Goal: Task Accomplishment & Management: Complete application form

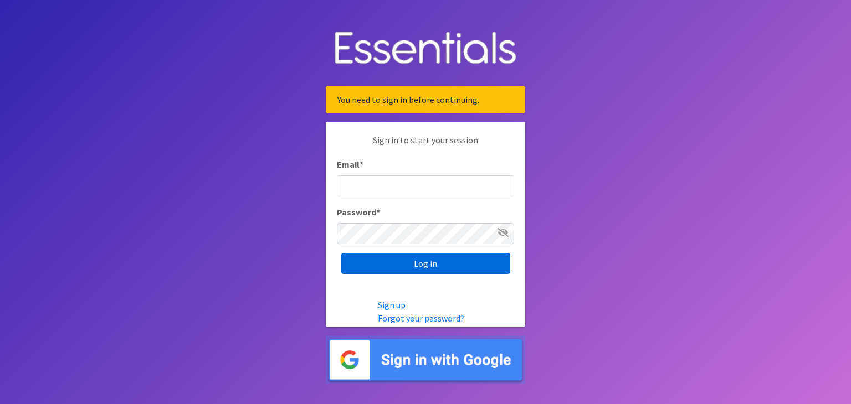
type input "[EMAIL_ADDRESS][DOMAIN_NAME]"
click at [391, 262] on input "Log in" at bounding box center [425, 263] width 169 height 21
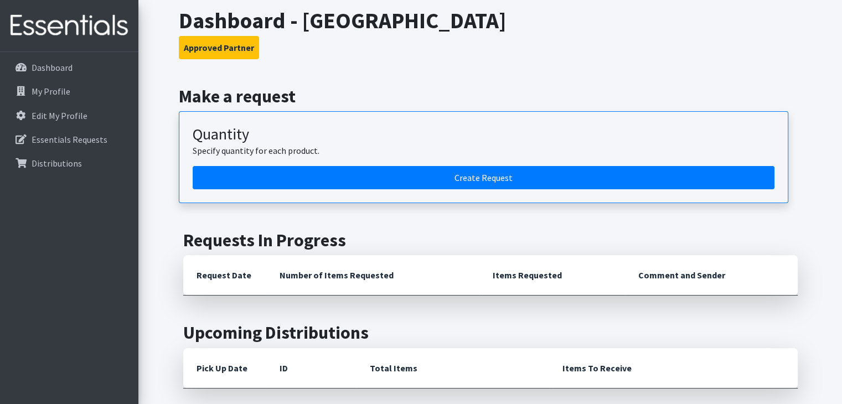
scroll to position [61, 0]
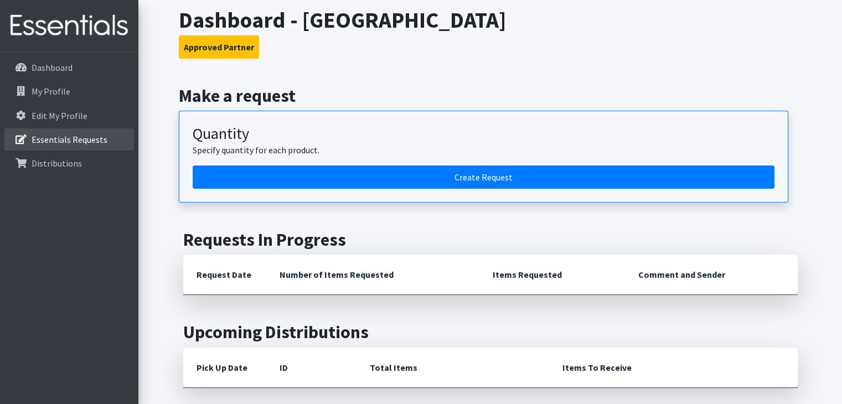
click at [31, 145] on link "Essentials Requests" at bounding box center [69, 139] width 130 height 22
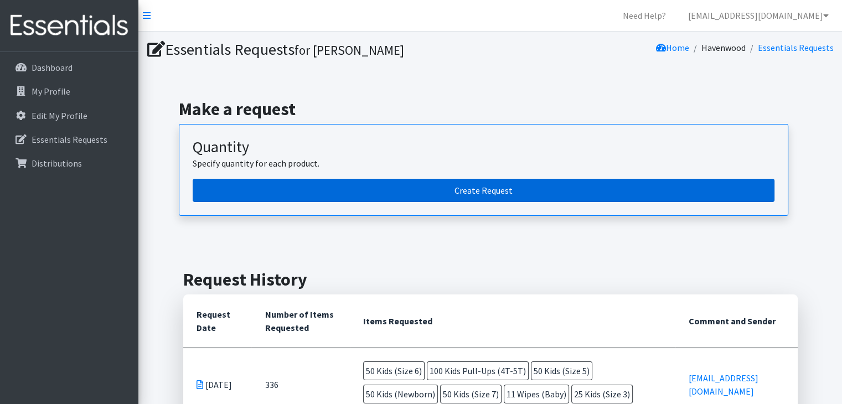
click at [378, 189] on link "Create Request" at bounding box center [484, 190] width 582 height 23
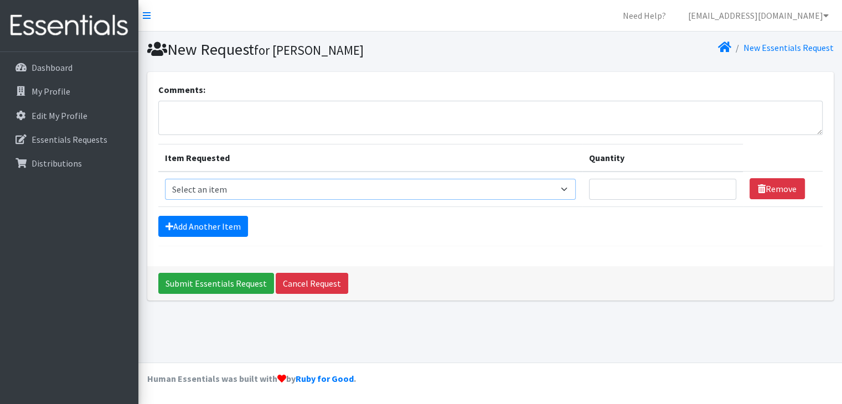
click at [203, 189] on select "Select an item Adult Briefs (Large/X-Large) Adult Briefs (Medium/Large) Adult B…" at bounding box center [370, 189] width 411 height 21
select select "4575"
click at [165, 179] on select "Select an item Adult Briefs (Large/X-Large) Adult Briefs (Medium/Large) Adult B…" at bounding box center [370, 189] width 411 height 21
click at [194, 231] on link "Add Another Item" at bounding box center [203, 226] width 90 height 21
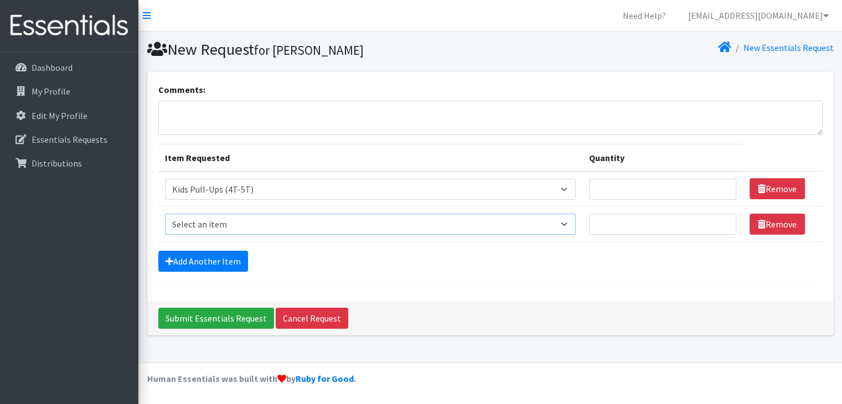
click at [192, 218] on select "Select an item Adult Briefs (Large/X-Large) Adult Briefs (Medium/Large) Adult B…" at bounding box center [370, 224] width 411 height 21
select select "13208"
click at [165, 214] on select "Select an item Adult Briefs (Large/X-Large) Adult Briefs (Medium/Large) Adult B…" at bounding box center [370, 224] width 411 height 21
click at [196, 254] on link "Add Another Item" at bounding box center [203, 261] width 90 height 21
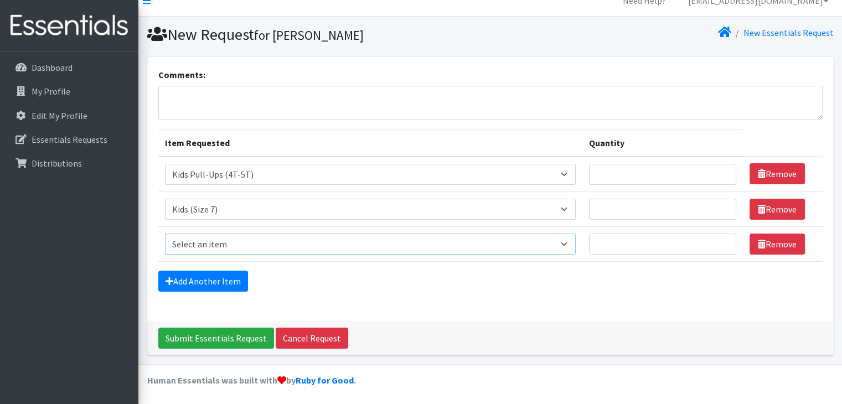
click at [214, 240] on select "Select an item Adult Briefs (Large/X-Large) Adult Briefs (Medium/Large) Adult B…" at bounding box center [370, 244] width 411 height 21
select select "4575"
click at [165, 234] on select "Select an item Adult Briefs (Large/X-Large) Adult Briefs (Medium/Large) Adult B…" at bounding box center [370, 244] width 411 height 21
click at [180, 276] on link "Add Another Item" at bounding box center [203, 281] width 90 height 21
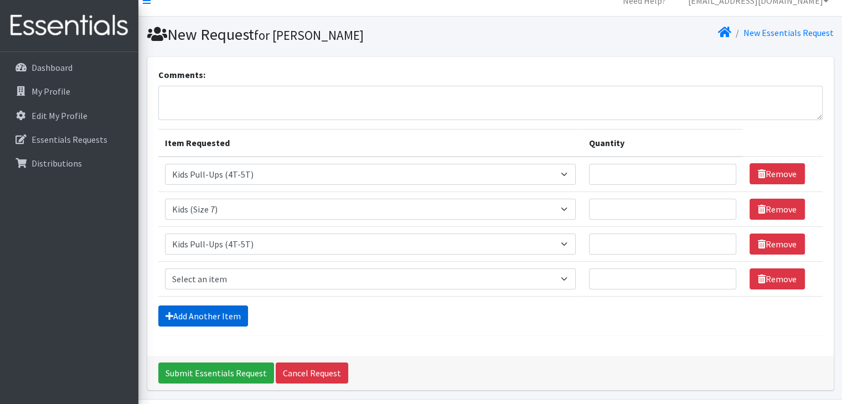
scroll to position [50, 0]
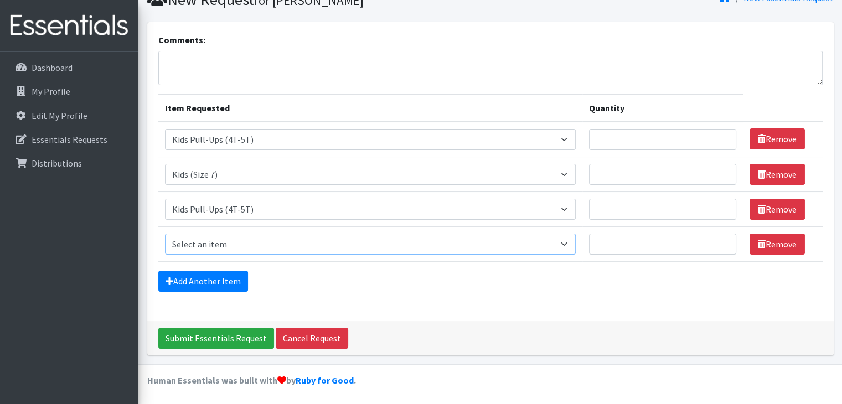
click at [186, 241] on select "Select an item Adult Briefs (Large/X-Large) Adult Briefs (Medium/Large) Adult B…" at bounding box center [370, 244] width 411 height 21
select select "4572"
click at [165, 234] on select "Select an item Adult Briefs (Large/X-Large) Adult Briefs (Medium/Large) Adult B…" at bounding box center [370, 244] width 411 height 21
click at [177, 274] on link "Add Another Item" at bounding box center [203, 281] width 90 height 21
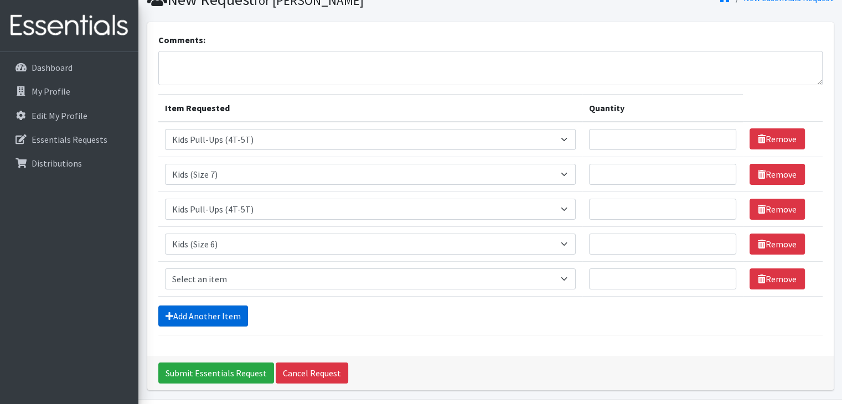
scroll to position [84, 0]
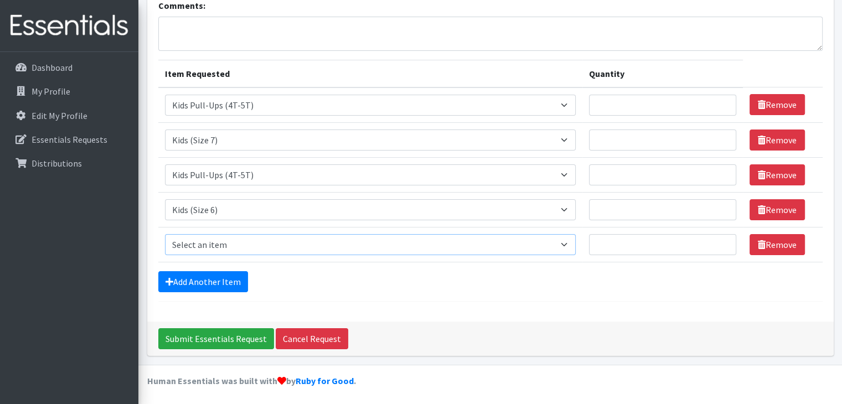
click at [183, 245] on select "Select an item Adult Briefs (Large/X-Large) Adult Briefs (Medium/Large) Adult B…" at bounding box center [370, 244] width 411 height 21
click at [331, 282] on div "Add Another Item" at bounding box center [490, 281] width 665 height 21
click at [479, 166] on select "Select an item Adult Briefs (Large/X-Large) Adult Briefs (Medium/Large) Adult B…" at bounding box center [370, 174] width 411 height 21
click at [766, 177] on link "Remove" at bounding box center [777, 174] width 55 height 21
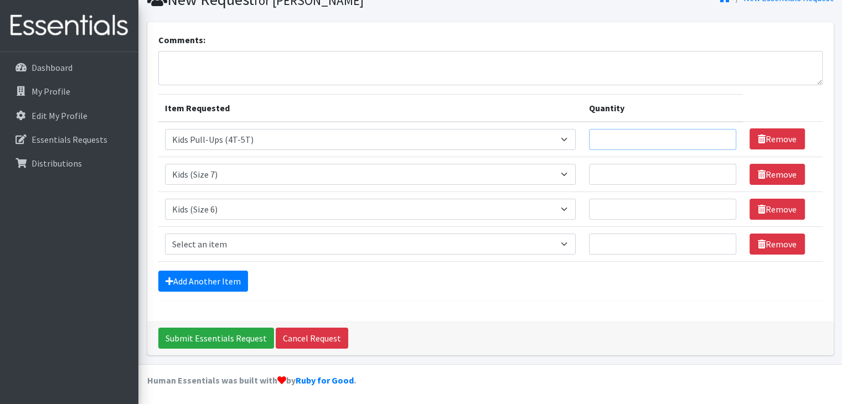
click at [625, 147] on input "Quantity" at bounding box center [662, 139] width 147 height 21
type input "50"
click at [576, 276] on div "Add Another Item" at bounding box center [490, 281] width 665 height 21
click at [610, 178] on input "Quantity" at bounding box center [662, 174] width 147 height 21
type input "25"
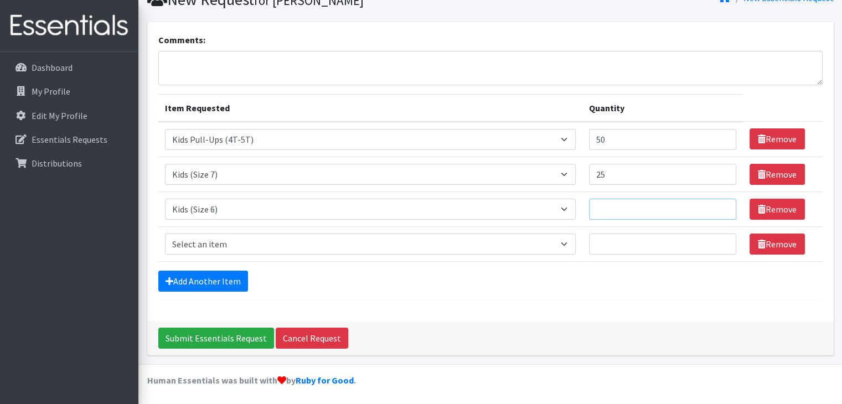
click at [617, 209] on input "Quantity" at bounding box center [662, 209] width 147 height 21
type input "25"
click at [214, 240] on select "Select an item Adult Briefs (Large/X-Large) Adult Briefs (Medium/Large) Adult B…" at bounding box center [370, 244] width 411 height 21
select select "4562"
click at [165, 234] on select "Select an item Adult Briefs (Large/X-Large) Adult Briefs (Medium/Large) Adult B…" at bounding box center [370, 244] width 411 height 21
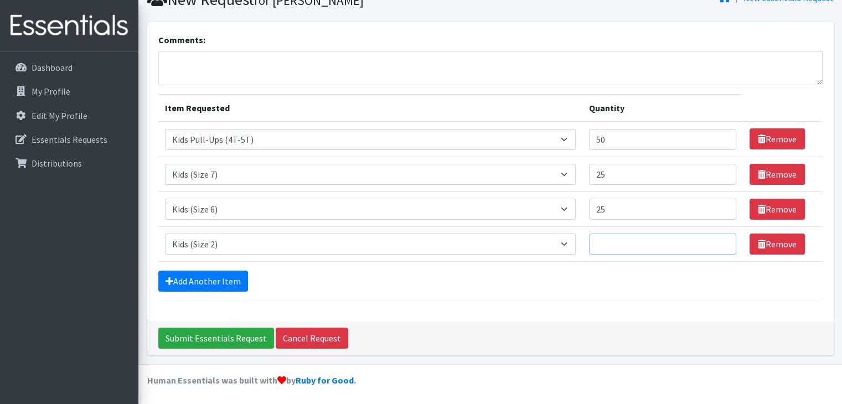
click at [636, 246] on input "Quantity" at bounding box center [662, 244] width 147 height 21
type input "25"
click at [623, 271] on div "Add Another Item" at bounding box center [490, 281] width 665 height 21
click at [209, 282] on link "Add Another Item" at bounding box center [203, 281] width 90 height 21
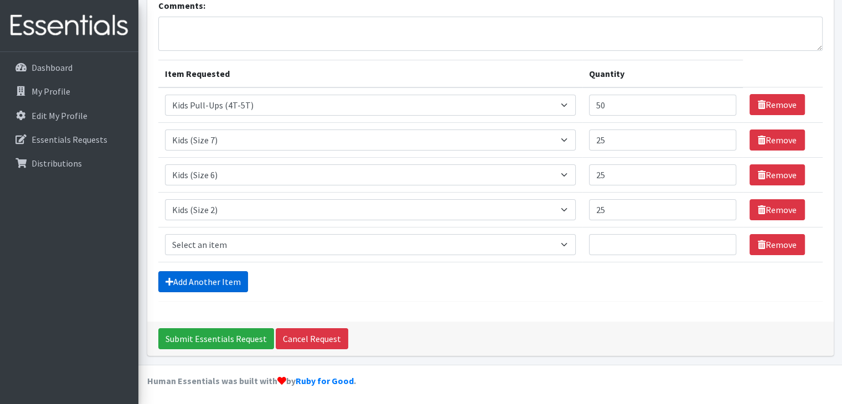
scroll to position [84, 0]
click at [217, 248] on select "Select an item Adult Briefs (Large/X-Large) Adult Briefs (Medium/Large) Adult B…" at bounding box center [370, 244] width 411 height 21
select select "4568"
click at [165, 234] on select "Select an item Adult Briefs (Large/X-Large) Adult Briefs (Medium/Large) Adult B…" at bounding box center [370, 244] width 411 height 21
click at [189, 280] on link "Add Another Item" at bounding box center [203, 281] width 90 height 21
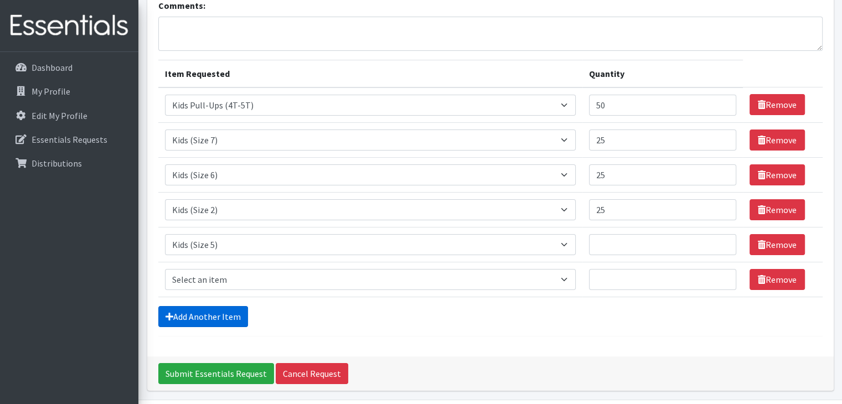
scroll to position [120, 0]
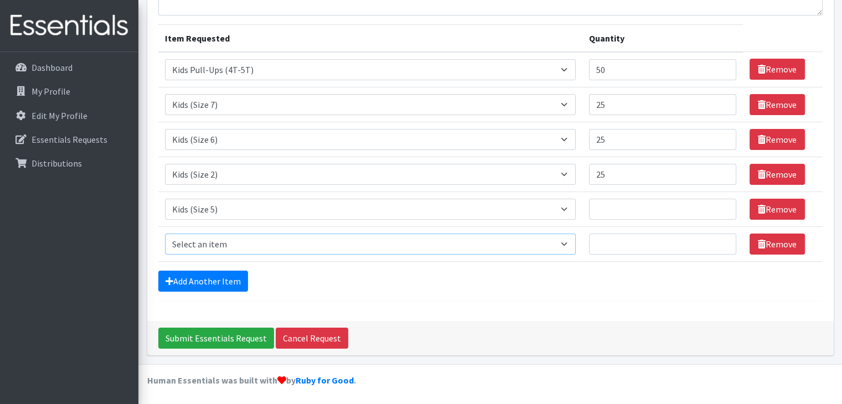
click at [202, 246] on select "Select an item Adult Briefs (Large/X-Large) Adult Briefs (Medium/Large) Adult B…" at bounding box center [370, 244] width 411 height 21
select select "4566"
click at [165, 234] on select "Select an item Adult Briefs (Large/X-Large) Adult Briefs (Medium/Large) Adult B…" at bounding box center [370, 244] width 411 height 21
click at [642, 209] on input "Quantity" at bounding box center [662, 209] width 147 height 21
type input "25"
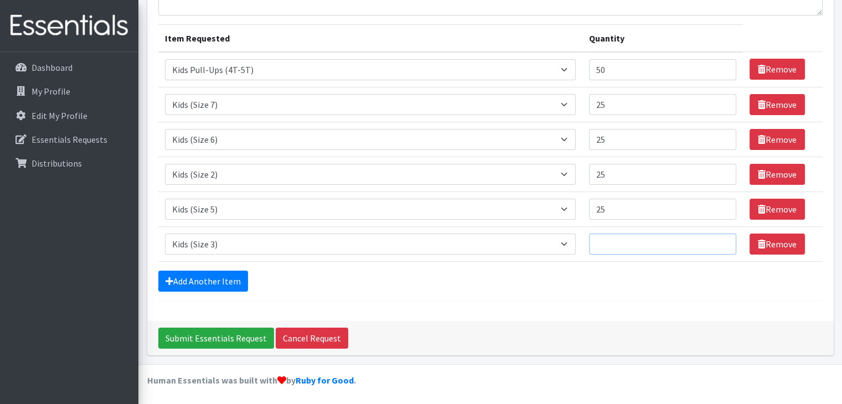
click at [629, 242] on input "Quantity" at bounding box center [662, 244] width 147 height 21
type input "25"
click at [782, 105] on link "Remove" at bounding box center [777, 104] width 55 height 21
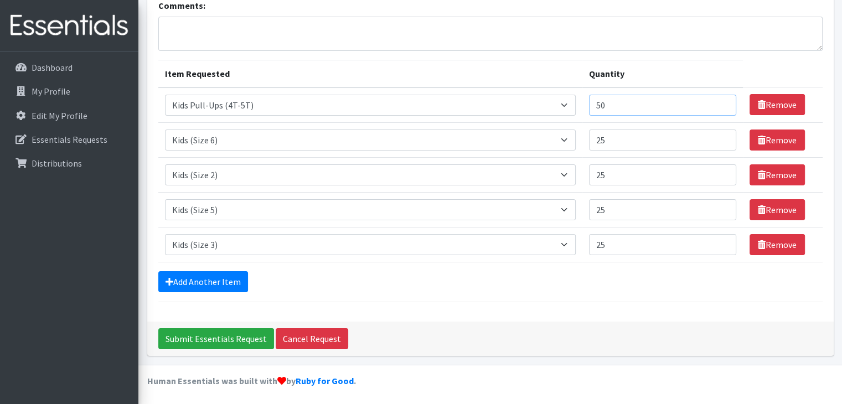
click at [666, 104] on input "50" at bounding box center [662, 105] width 147 height 21
type input "5"
type input "75"
click at [651, 284] on div "Add Another Item" at bounding box center [490, 281] width 665 height 21
click at [192, 285] on link "Add Another Item" at bounding box center [203, 281] width 90 height 21
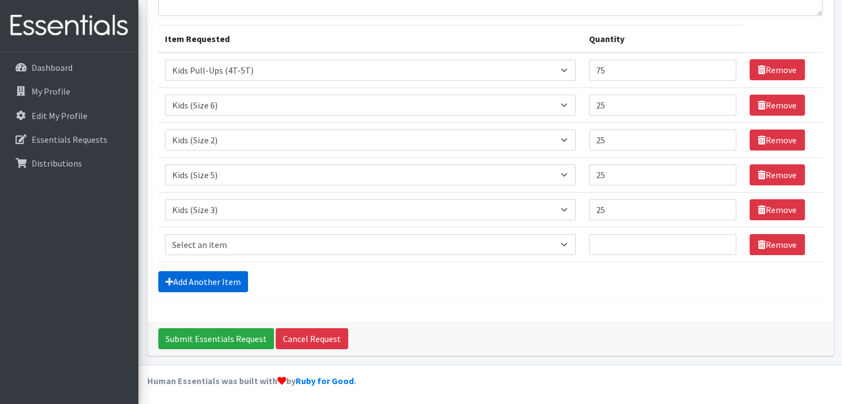
scroll to position [120, 0]
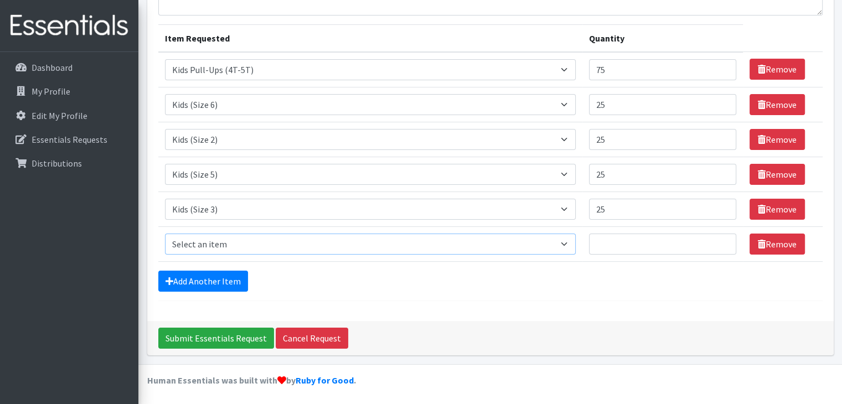
click at [226, 245] on select "Select an item Adult Briefs (Large/X-Large) Adult Briefs (Medium/Large) Adult B…" at bounding box center [370, 244] width 411 height 21
select select "4558"
click at [165, 234] on select "Select an item Adult Briefs (Large/X-Large) Adult Briefs (Medium/Large) Adult B…" at bounding box center [370, 244] width 411 height 21
click at [618, 242] on input "Quantity" at bounding box center [662, 244] width 147 height 21
type input "8"
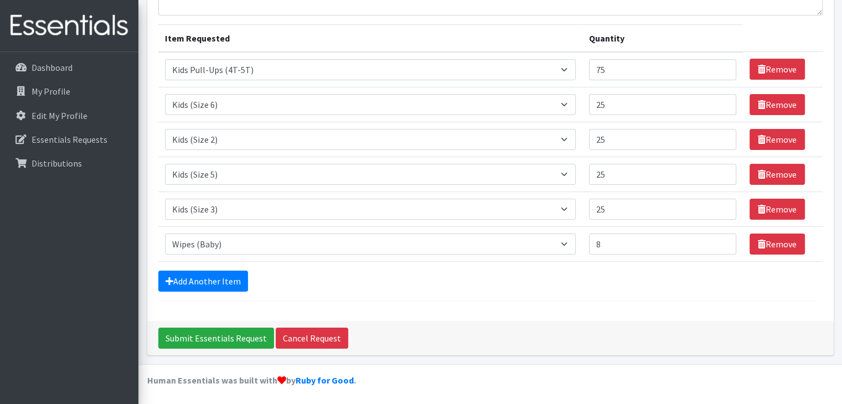
click at [616, 269] on form "Comments: Item Requested Quantity Item Requested Select an item Adult Briefs (L…" at bounding box center [490, 132] width 665 height 338
click at [232, 338] on input "Submit Essentials Request" at bounding box center [216, 338] width 116 height 21
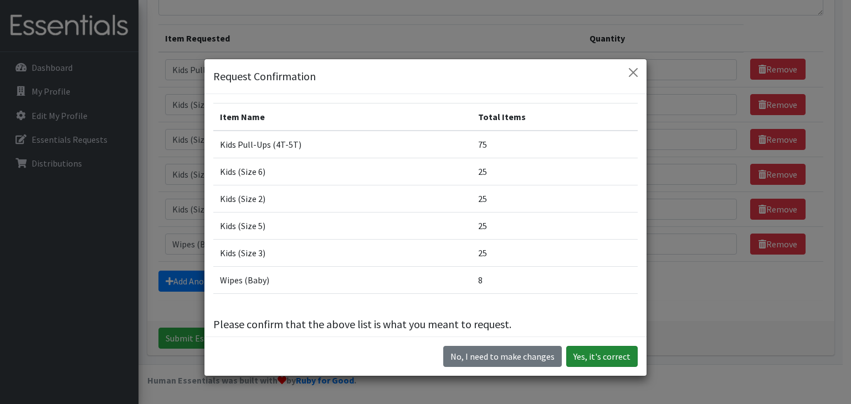
click at [590, 355] on button "Yes, it's correct" at bounding box center [601, 356] width 71 height 21
